Goal: Task Accomplishment & Management: Manage account settings

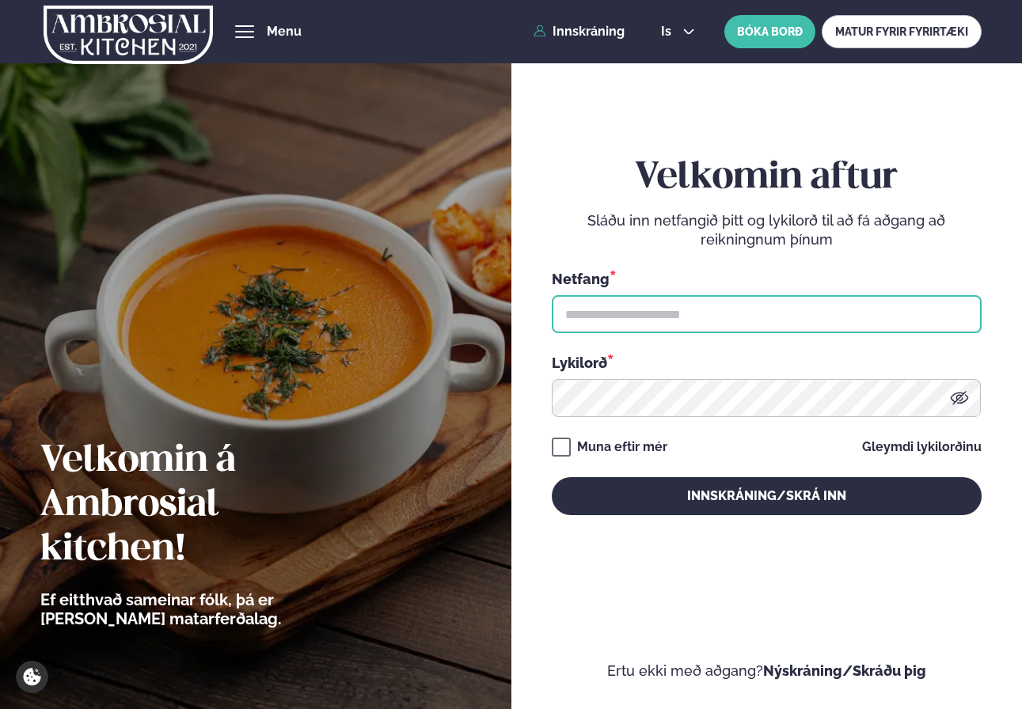
click at [681, 298] on input "text" at bounding box center [767, 314] width 430 height 38
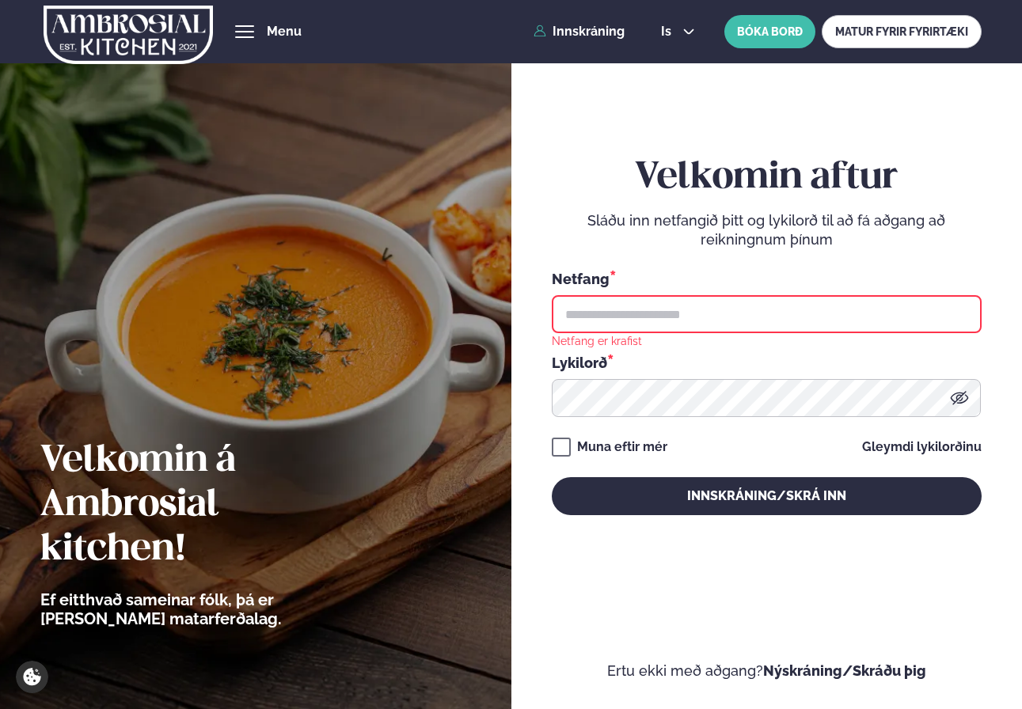
type input "**********"
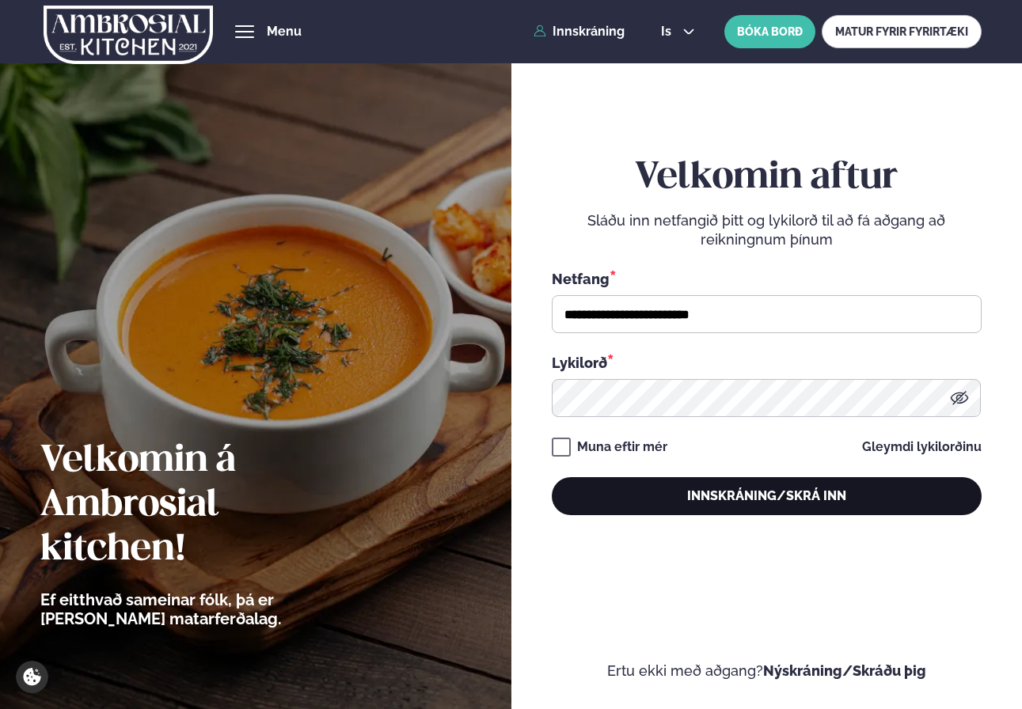
click at [772, 502] on button "Innskráning/Skrá inn" at bounding box center [767, 496] width 430 height 38
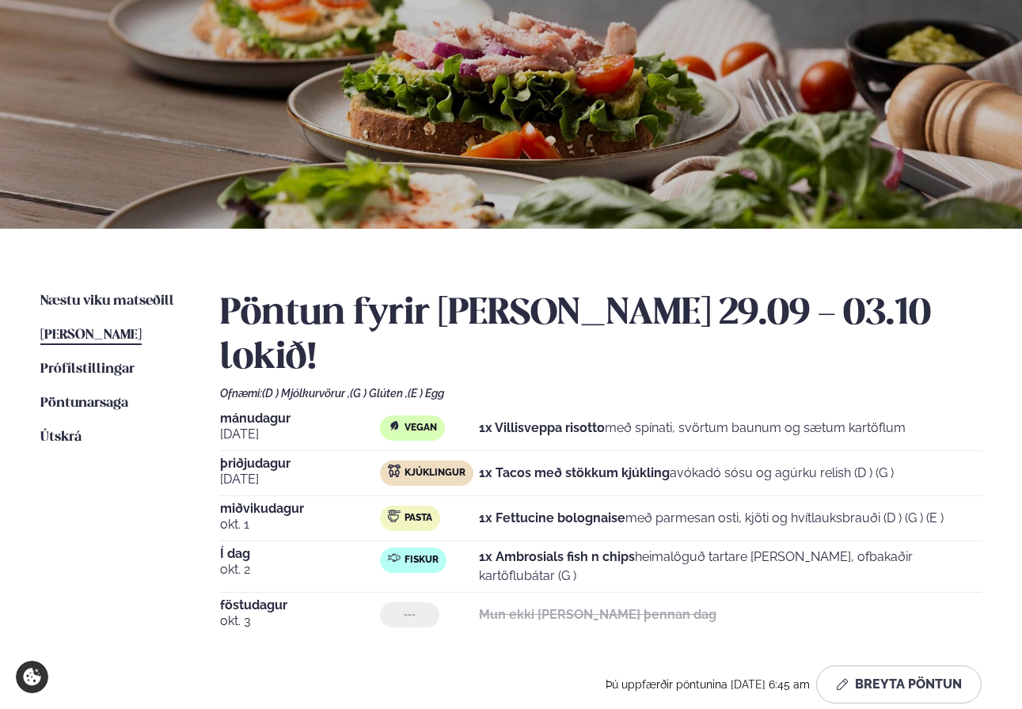
scroll to position [134, 0]
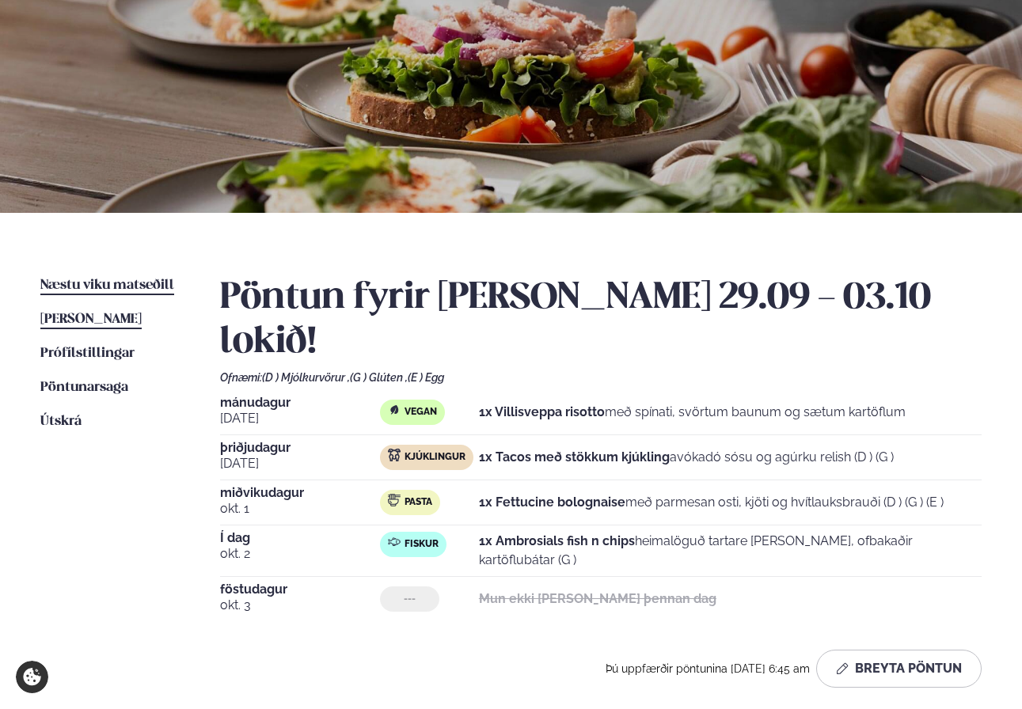
click at [128, 285] on span "Næstu viku matseðill" at bounding box center [107, 285] width 134 height 13
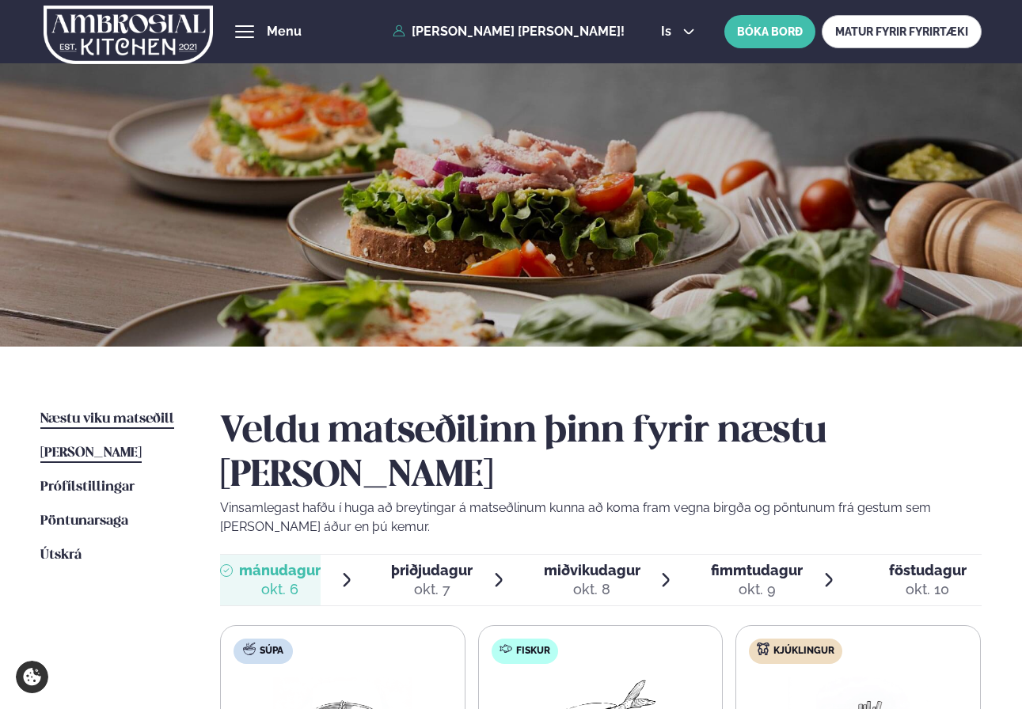
click at [111, 446] on link "[PERSON_NAME] matseðill [PERSON_NAME]" at bounding box center [90, 453] width 101 height 19
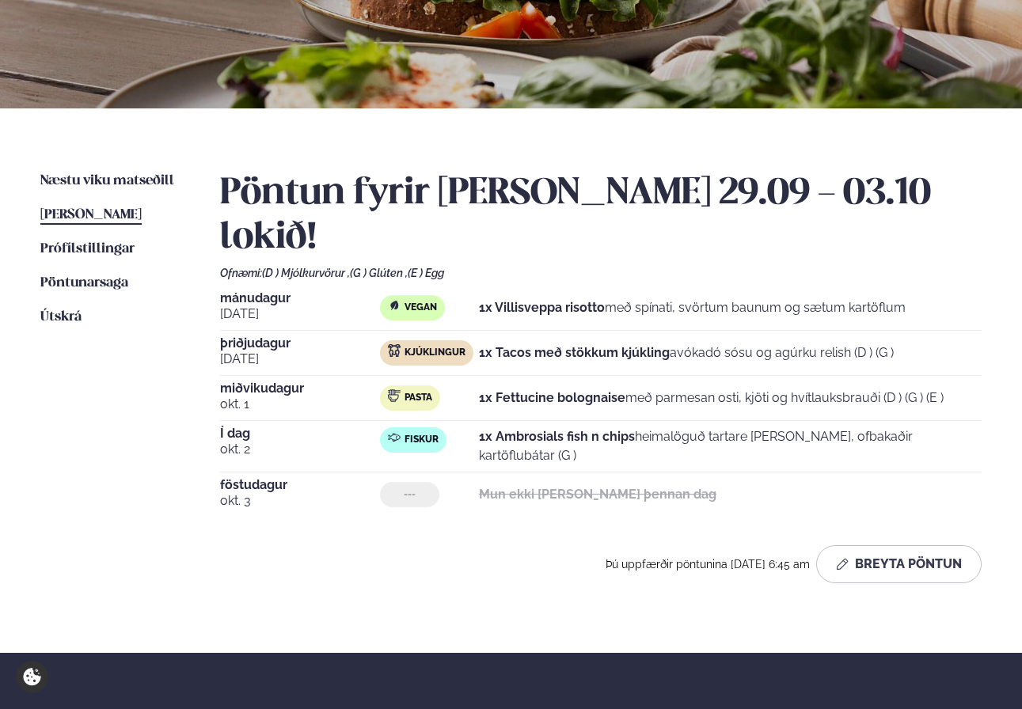
scroll to position [258, 0]
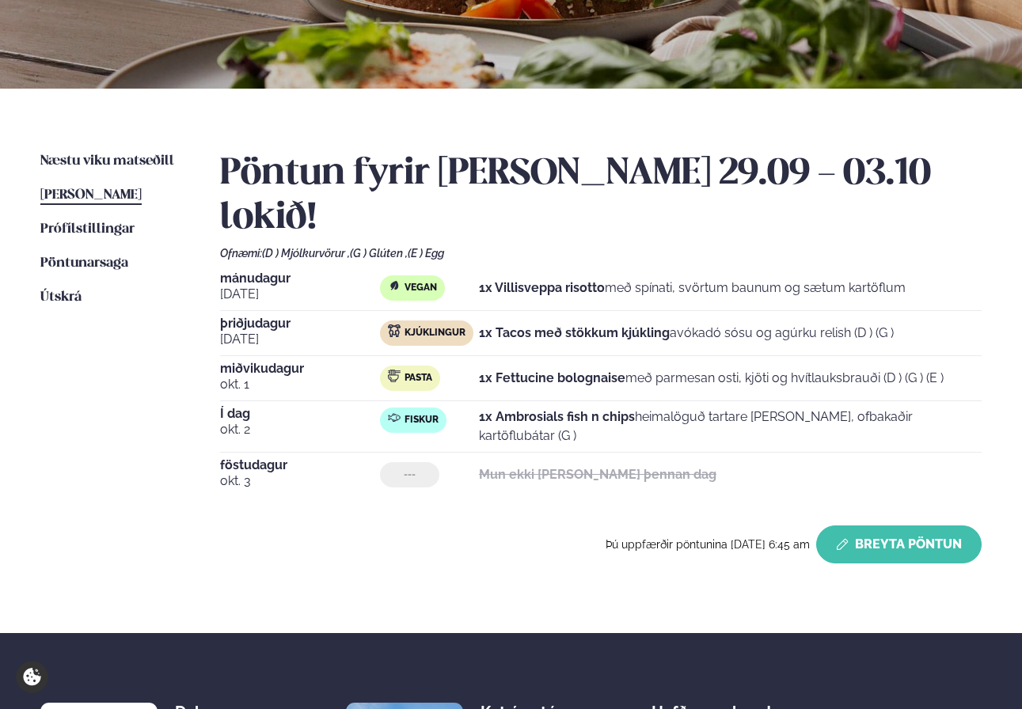
click at [900, 525] on button "Breyta Pöntun" at bounding box center [898, 544] width 165 height 38
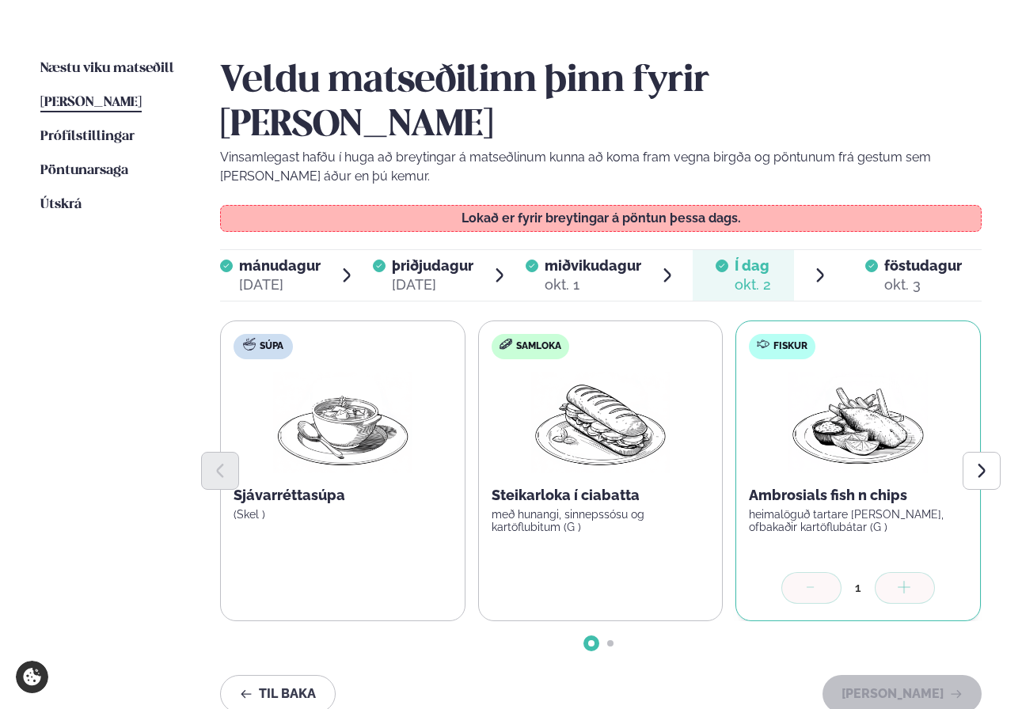
scroll to position [372, 0]
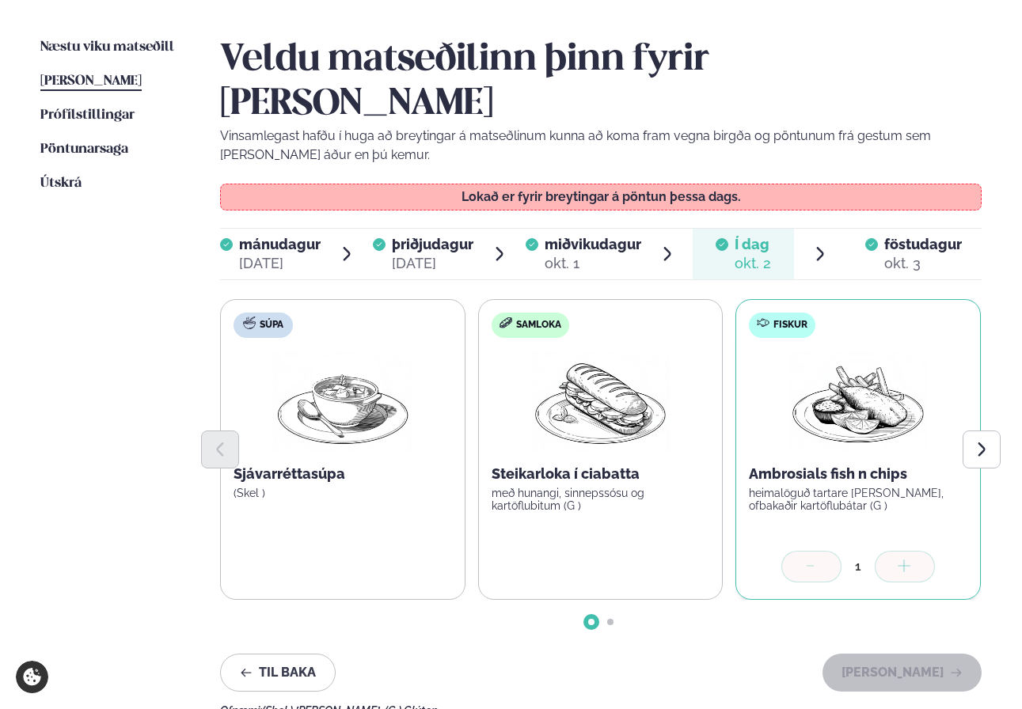
click at [901, 236] on span "föstudagur" at bounding box center [923, 244] width 78 height 17
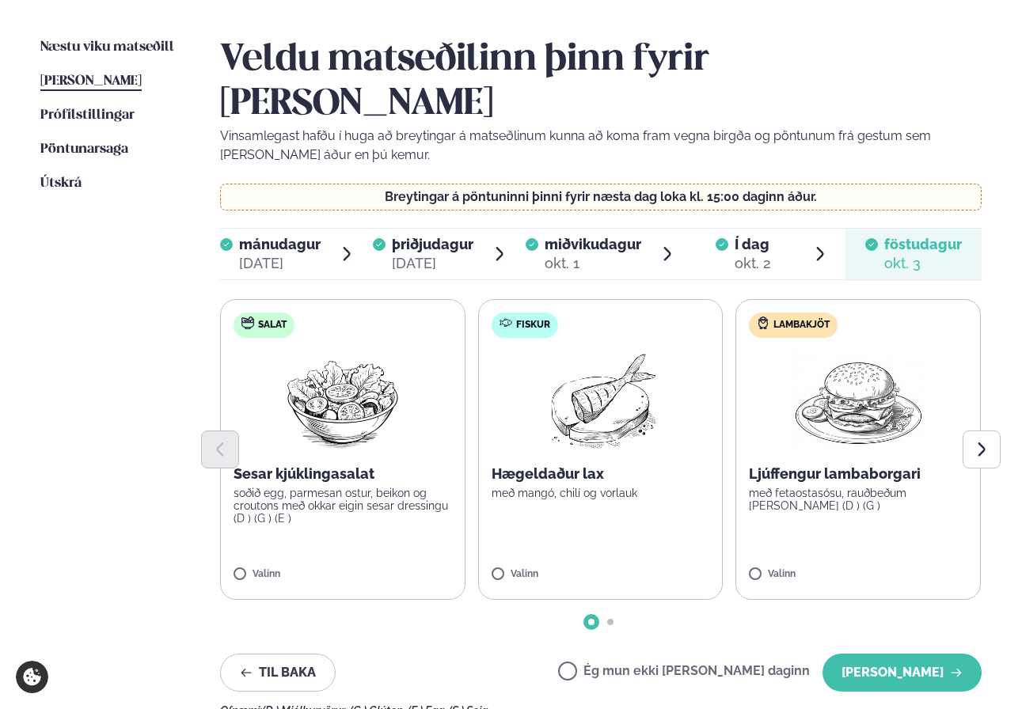
click at [336, 465] on p "Sesar kjúklingasalat" at bounding box center [342, 474] width 218 height 19
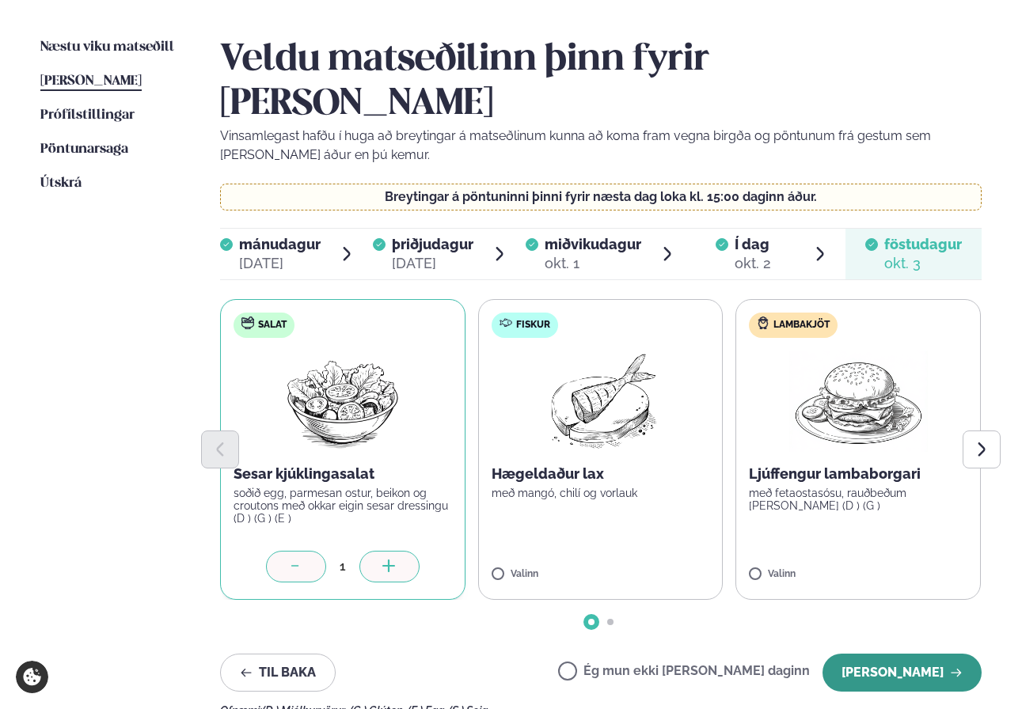
click at [912, 654] on button "[PERSON_NAME]" at bounding box center [901, 673] width 159 height 38
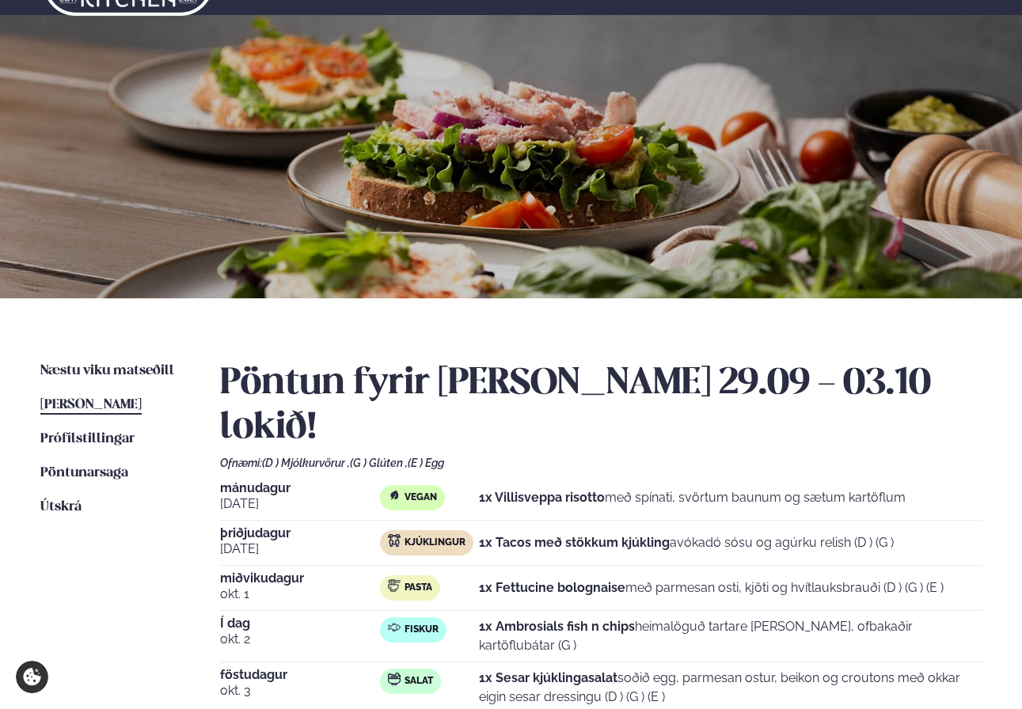
scroll to position [0, 0]
